Goal: Transaction & Acquisition: Book appointment/travel/reservation

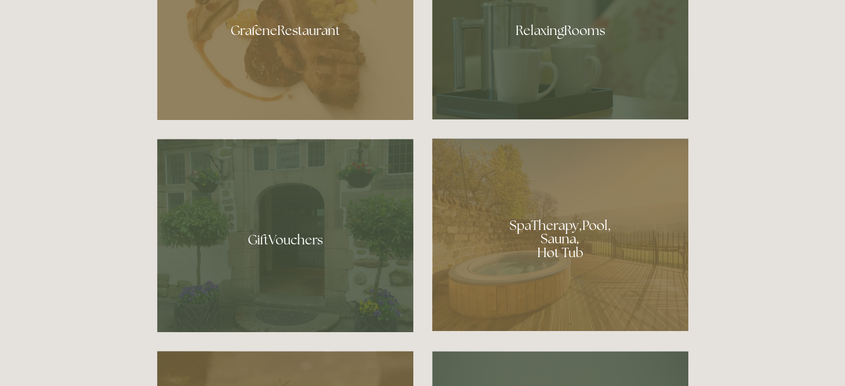
scroll to position [728, 0]
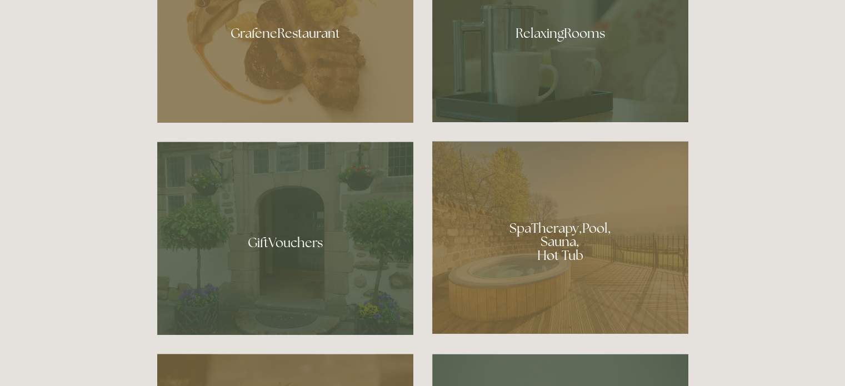
click at [595, 42] on div at bounding box center [560, 29] width 256 height 187
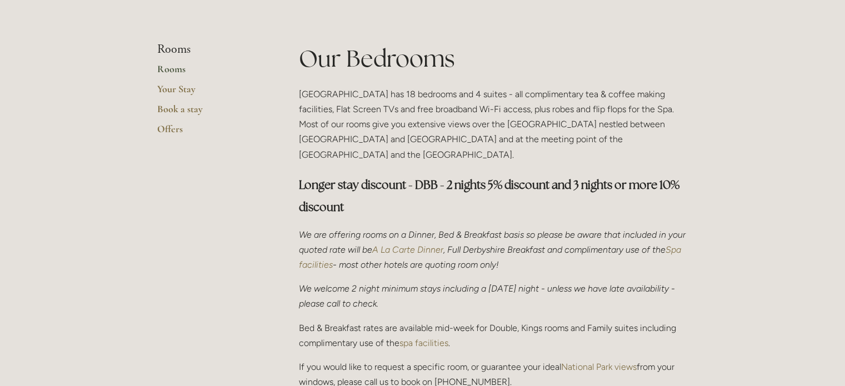
scroll to position [245, 0]
click at [175, 66] on link "Rooms" at bounding box center [210, 72] width 106 height 20
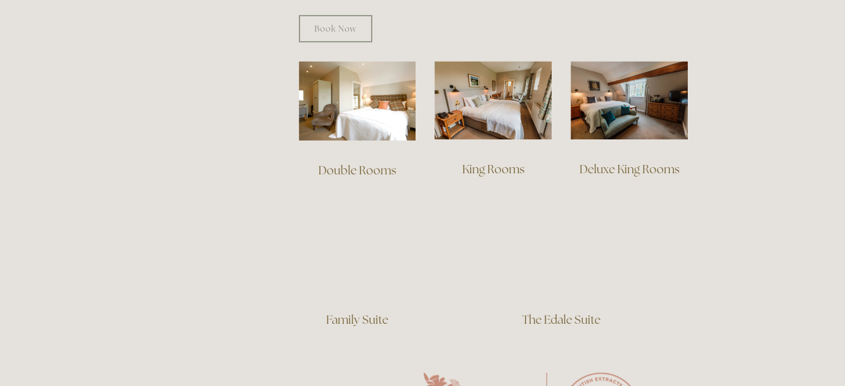
scroll to position [755, 0]
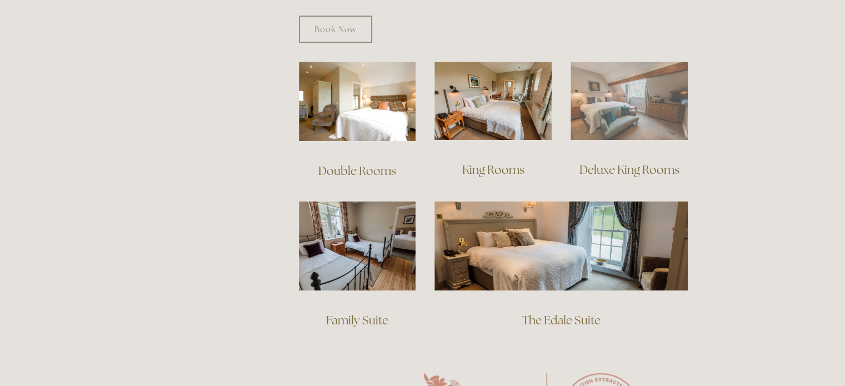
click at [679, 89] on img at bounding box center [628, 101] width 117 height 78
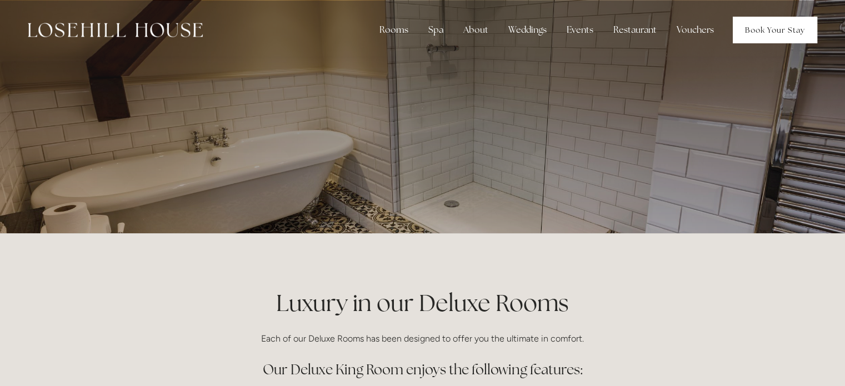
click at [749, 26] on link "Book Your Stay" at bounding box center [774, 30] width 84 height 27
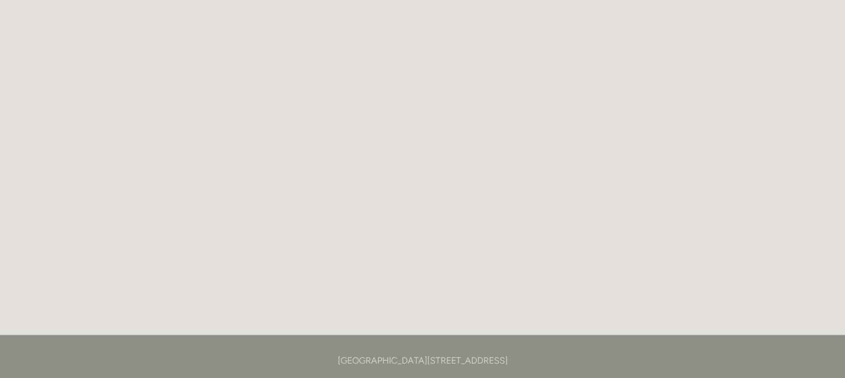
scroll to position [2235, 0]
